Goal: Task Accomplishment & Management: Use online tool/utility

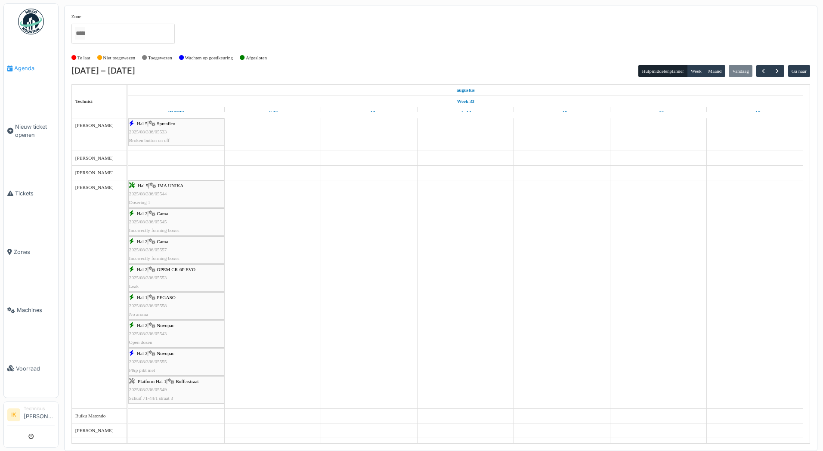
click at [21, 67] on span "Agenda" at bounding box center [34, 68] width 40 height 8
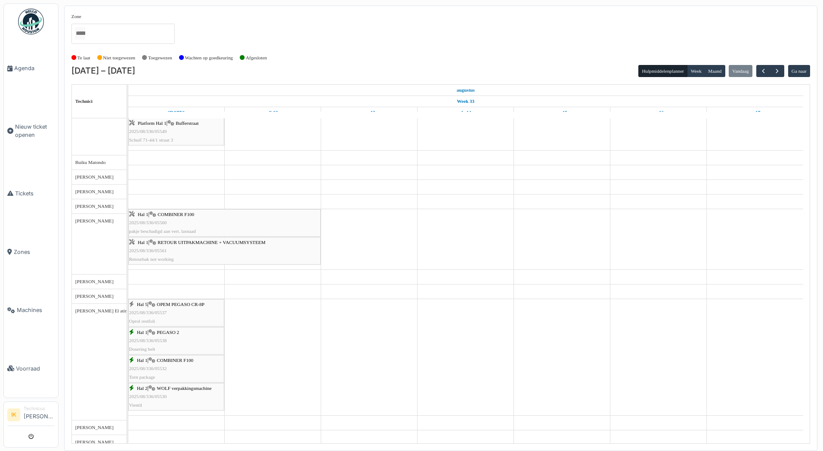
scroll to position [258, 0]
click at [161, 215] on span "COMBINER F100" at bounding box center [176, 214] width 37 height 5
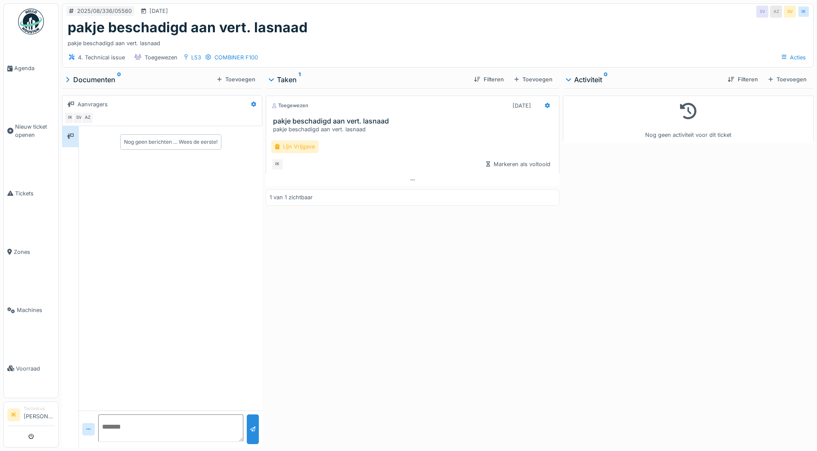
click at [299, 145] on div "Lijn Vrijgave" at bounding box center [294, 146] width 47 height 12
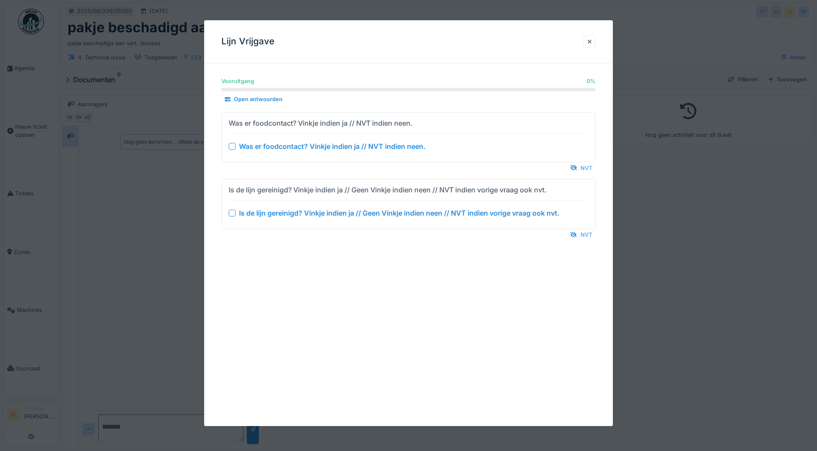
click at [229, 147] on div at bounding box center [232, 146] width 7 height 7
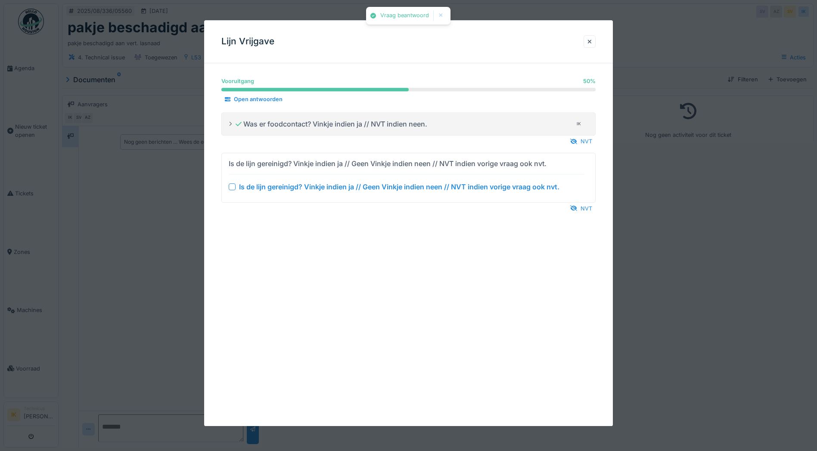
click at [232, 184] on div at bounding box center [232, 186] width 7 height 7
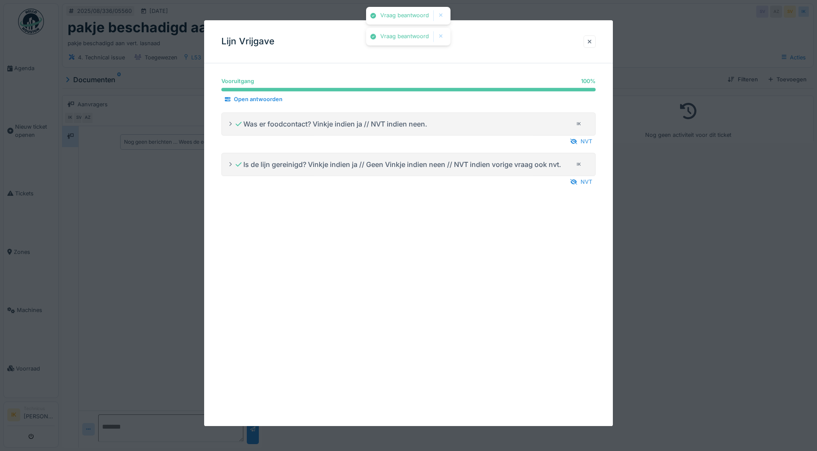
click at [592, 42] on div at bounding box center [589, 41] width 4 height 8
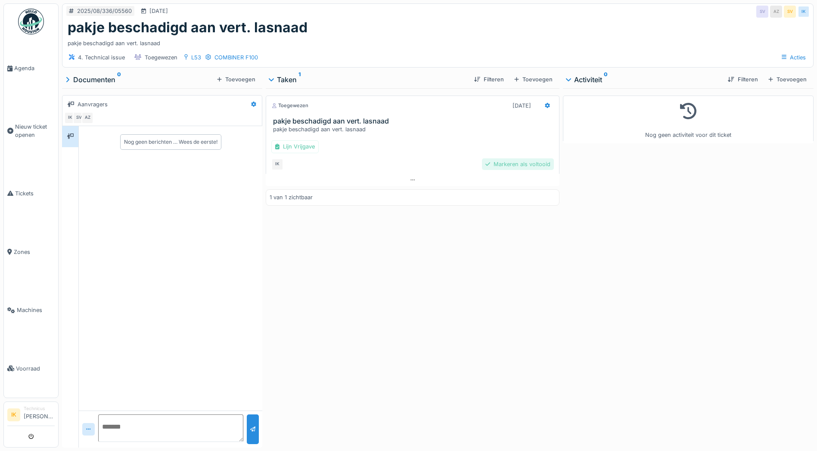
click at [489, 164] on div "Markeren als voltooid" at bounding box center [518, 164] width 72 height 12
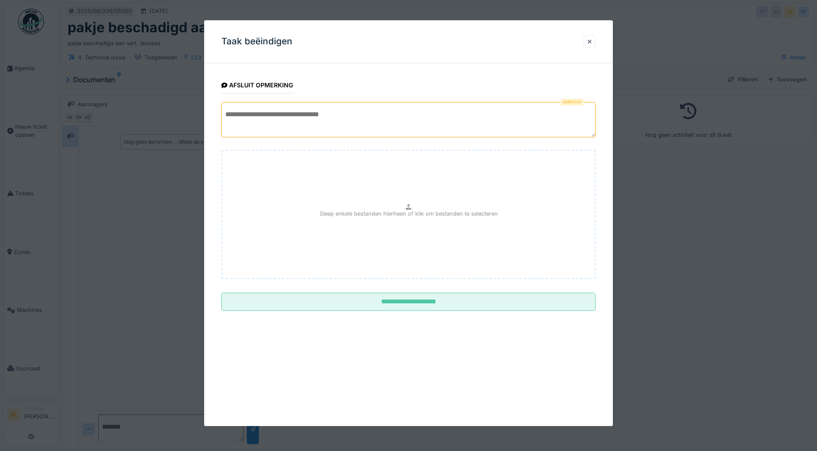
click at [265, 114] on textarea at bounding box center [408, 119] width 374 height 35
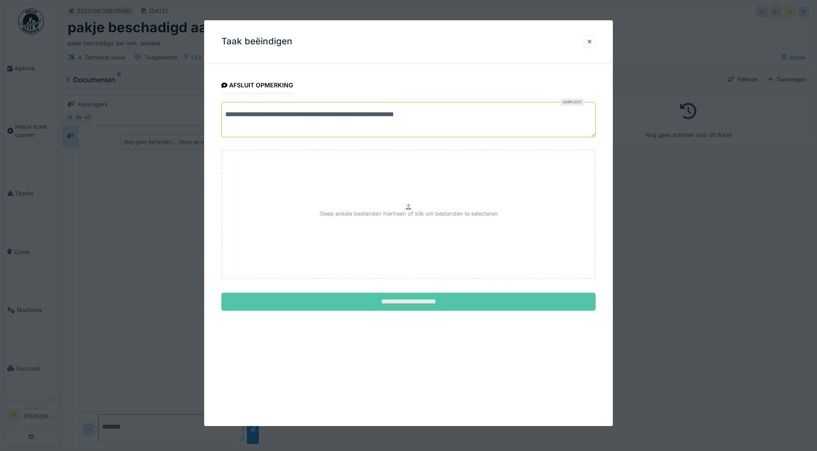
type textarea "**********"
click at [423, 300] on input "**********" at bounding box center [408, 302] width 374 height 18
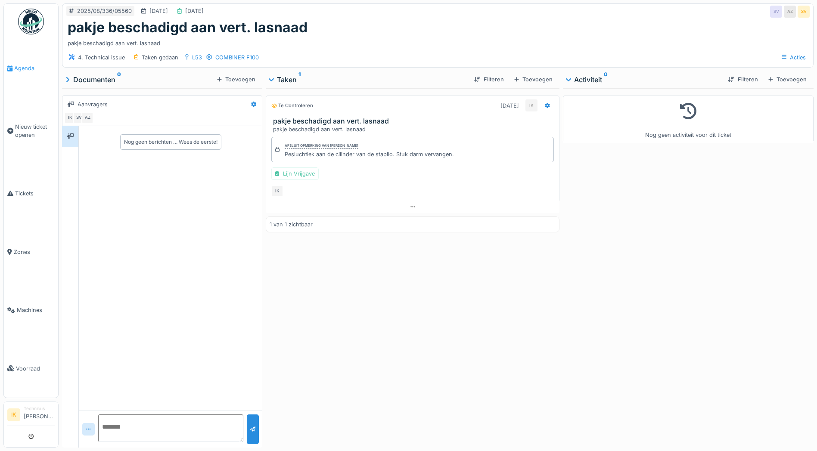
click at [26, 68] on span "Agenda" at bounding box center [34, 68] width 40 height 8
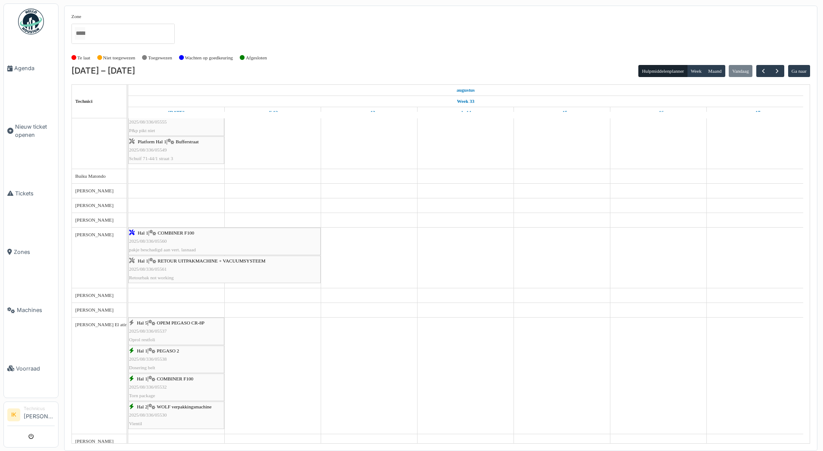
scroll to position [258, 0]
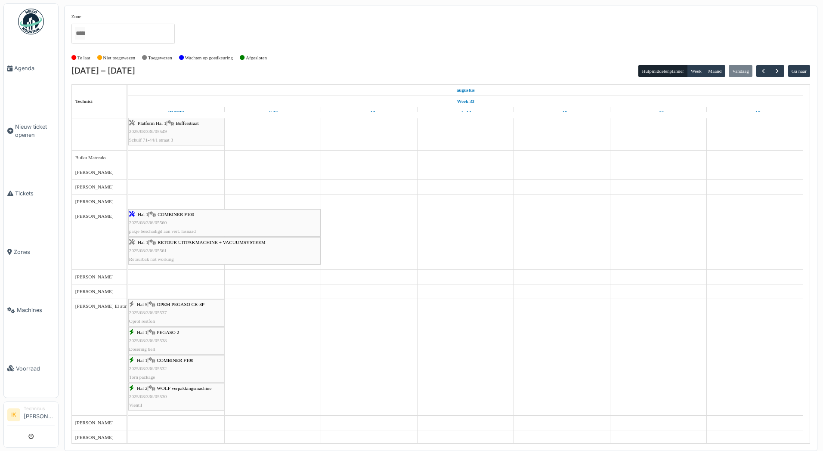
click at [148, 252] on span "2025/08/336/05561" at bounding box center [148, 250] width 38 height 5
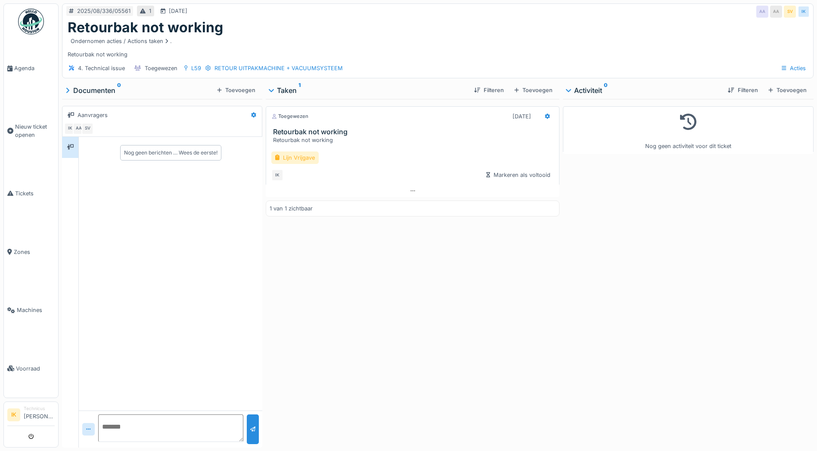
click at [295, 155] on div "Lijn Vrijgave" at bounding box center [294, 158] width 47 height 12
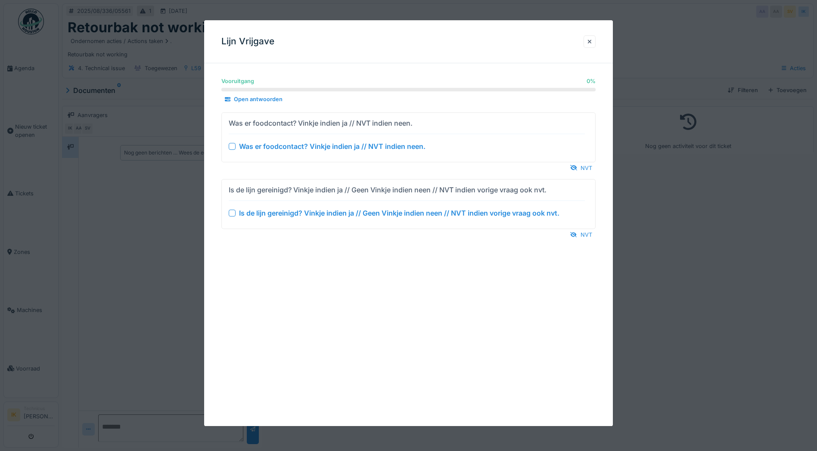
click at [232, 145] on div at bounding box center [232, 146] width 7 height 7
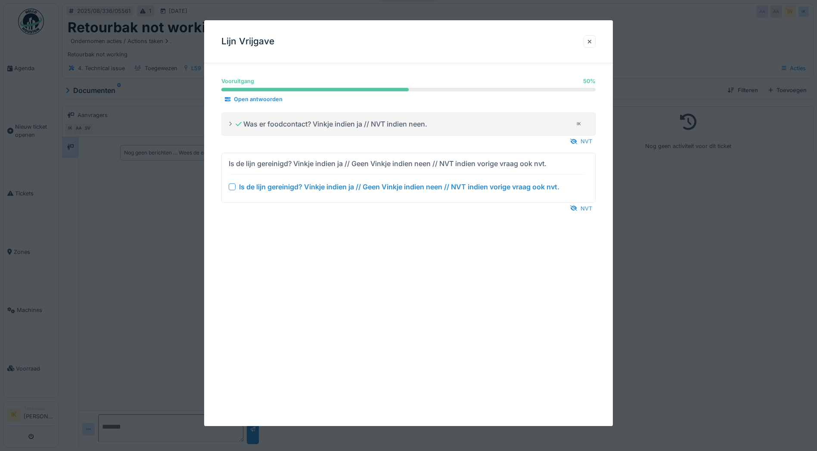
click at [232, 185] on div at bounding box center [232, 186] width 7 height 7
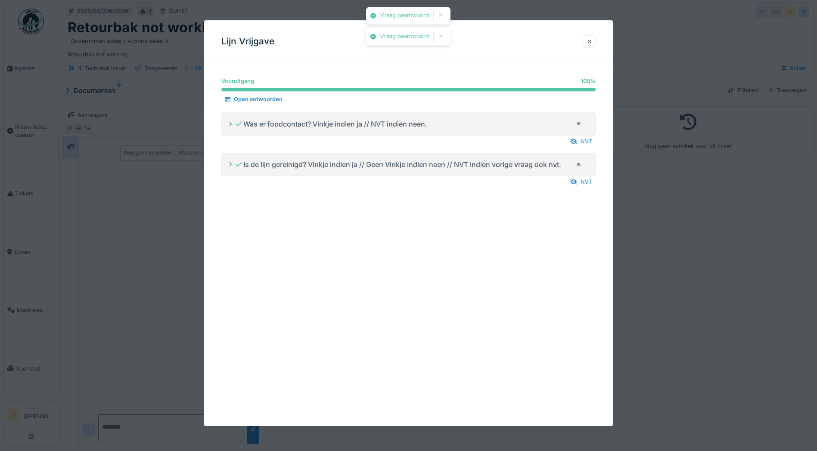
click at [592, 43] on div at bounding box center [589, 41] width 4 height 8
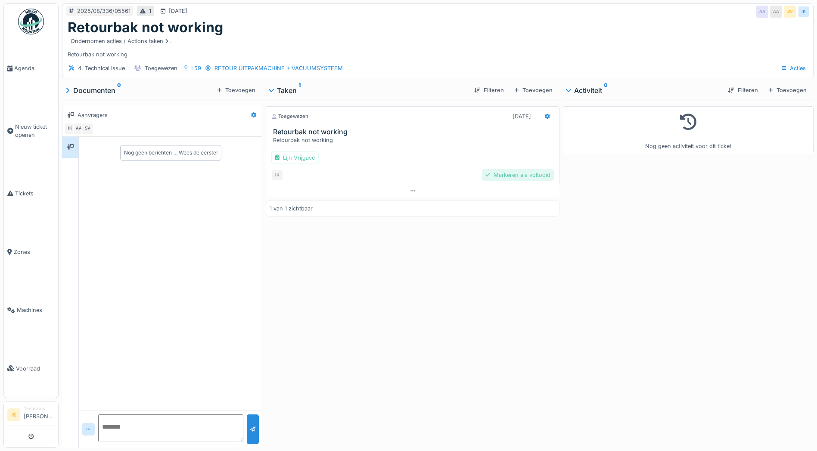
click at [494, 173] on div "Markeren als voltooid" at bounding box center [518, 175] width 72 height 12
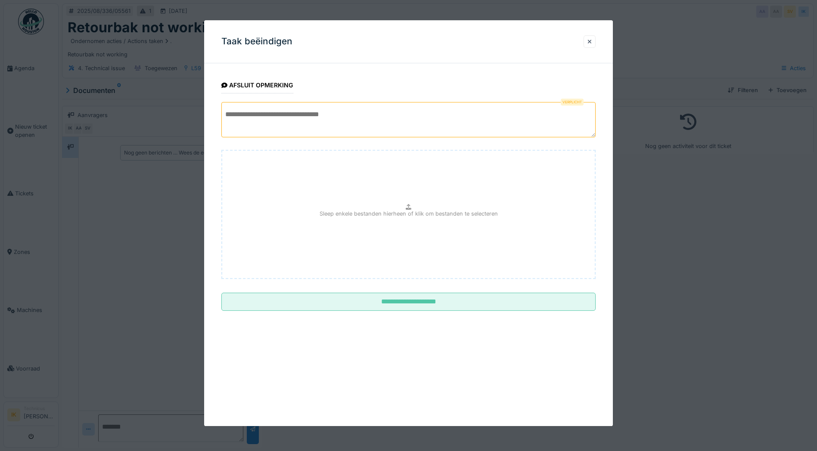
click at [282, 118] on textarea at bounding box center [408, 119] width 374 height 35
click at [225, 124] on textarea "**********" at bounding box center [408, 119] width 374 height 35
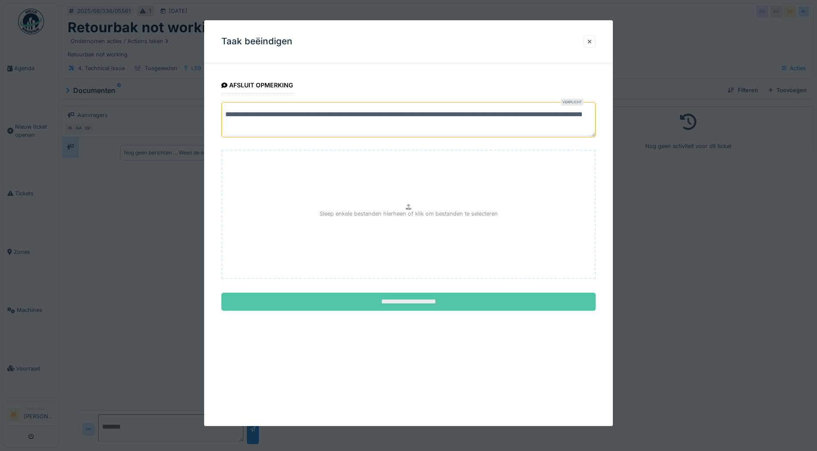
type textarea "**********"
click at [415, 304] on input "**********" at bounding box center [408, 302] width 374 height 18
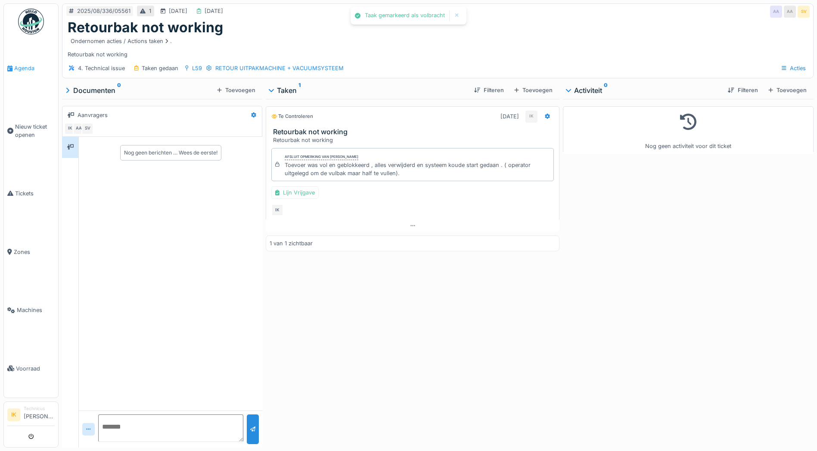
click at [24, 69] on span "Agenda" at bounding box center [34, 68] width 40 height 8
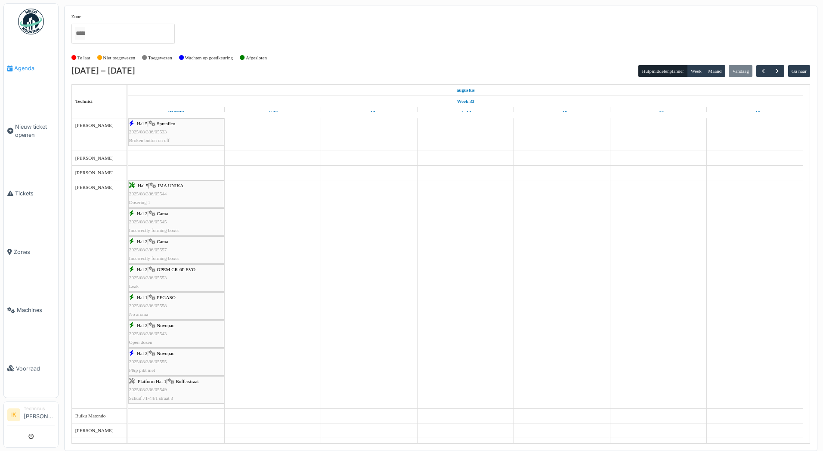
click at [23, 65] on span "Agenda" at bounding box center [34, 68] width 40 height 8
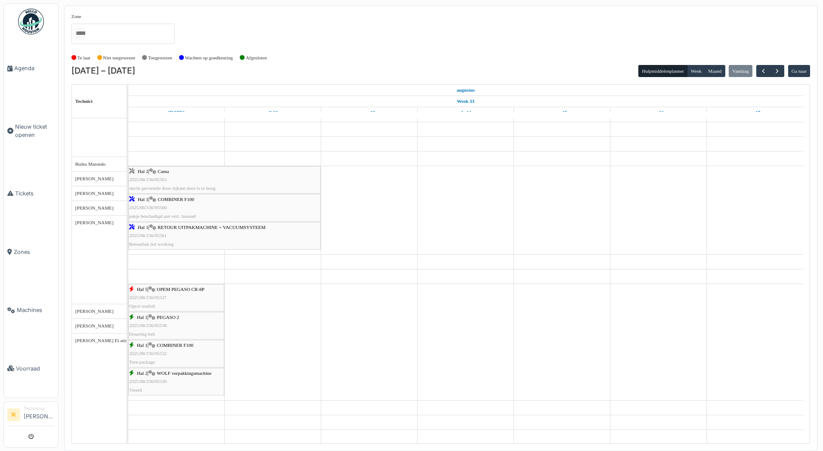
scroll to position [301, 0]
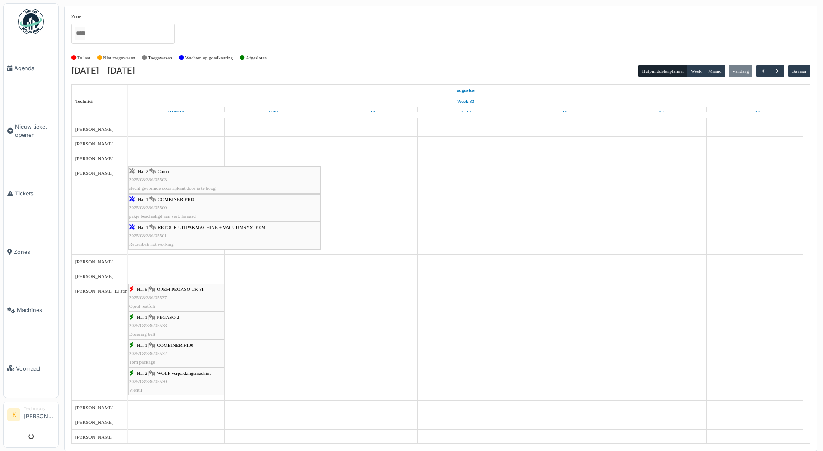
click at [202, 180] on div "Hal 2 | Cama 2025/08/336/05563 slecht gevormde doos zijkant doos is te hoog" at bounding box center [224, 179] width 191 height 25
